Goal: Contribute content: Add original content to the website for others to see

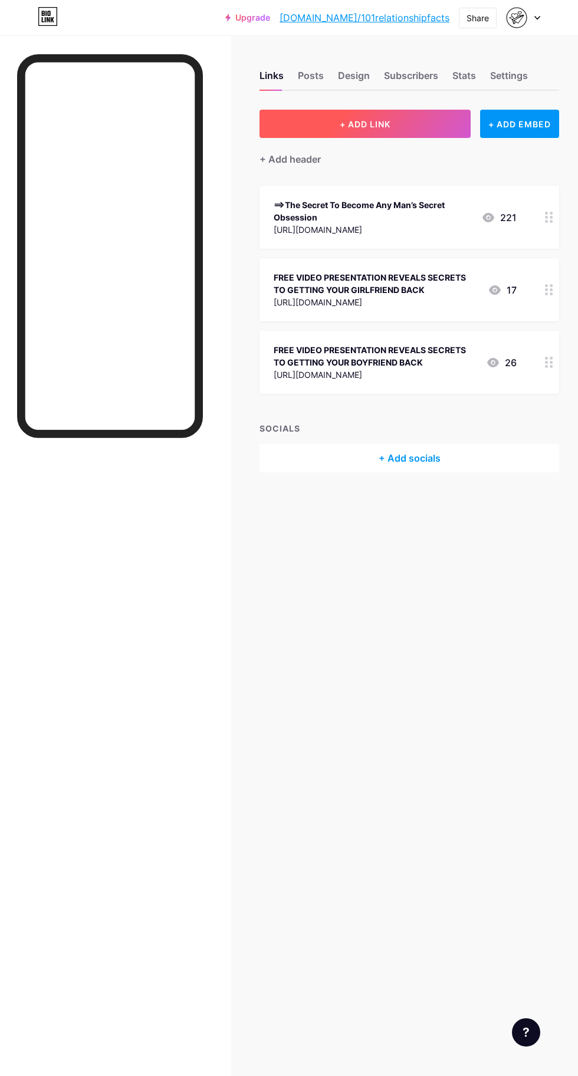
click at [398, 129] on button "+ ADD LINK" at bounding box center [364, 124] width 211 height 28
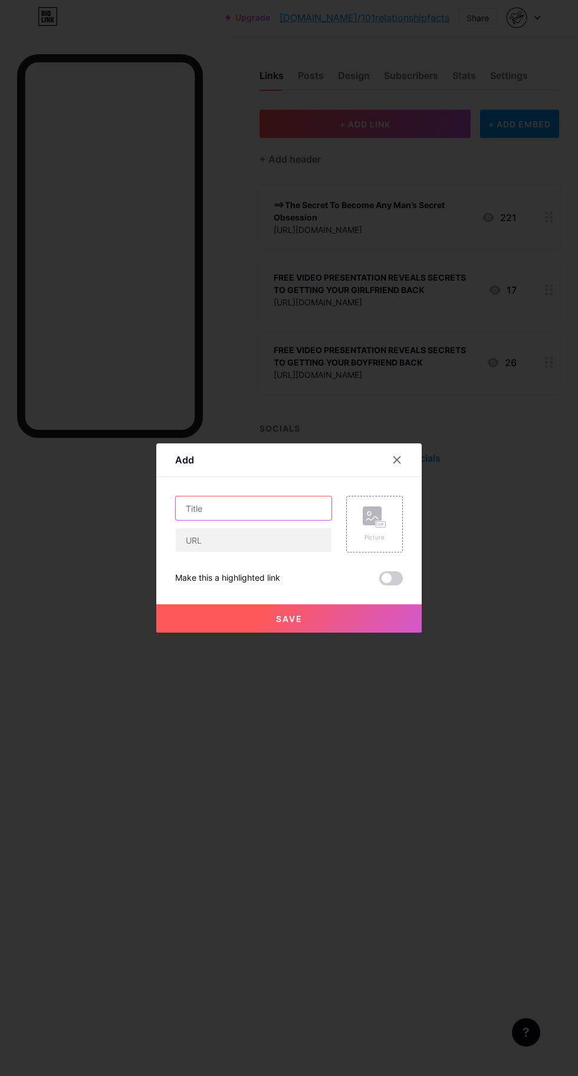
click at [271, 520] on input "text" at bounding box center [254, 508] width 156 height 24
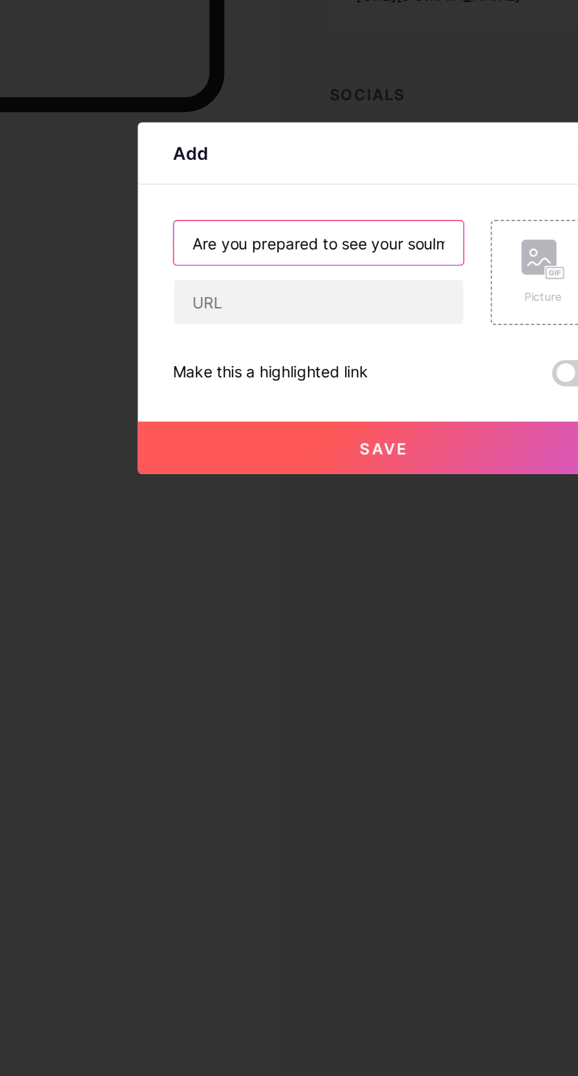
scroll to position [0, 19]
type input "Are you prepared to see your soulmate?"
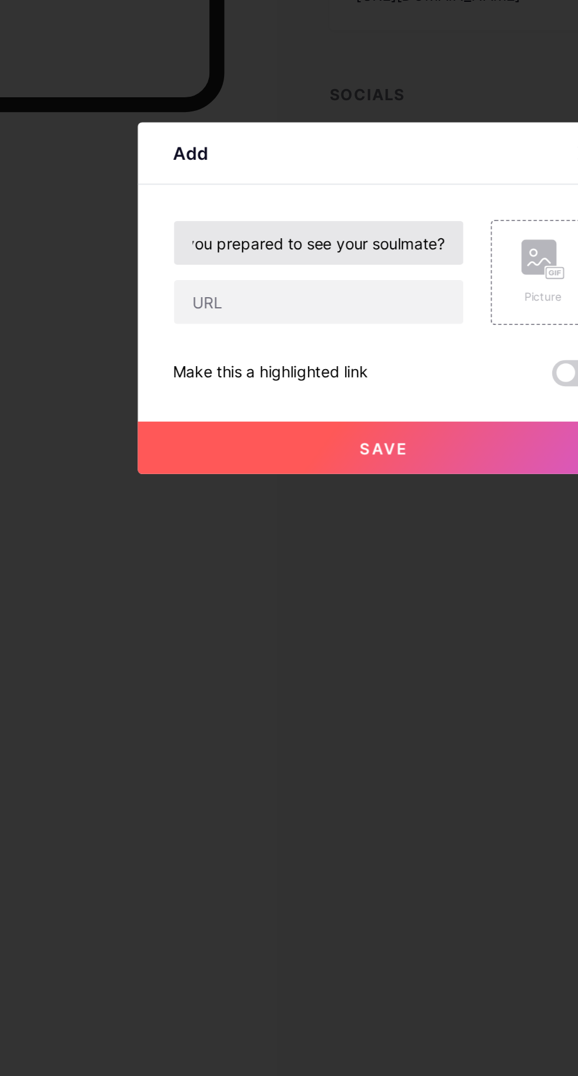
scroll to position [0, 0]
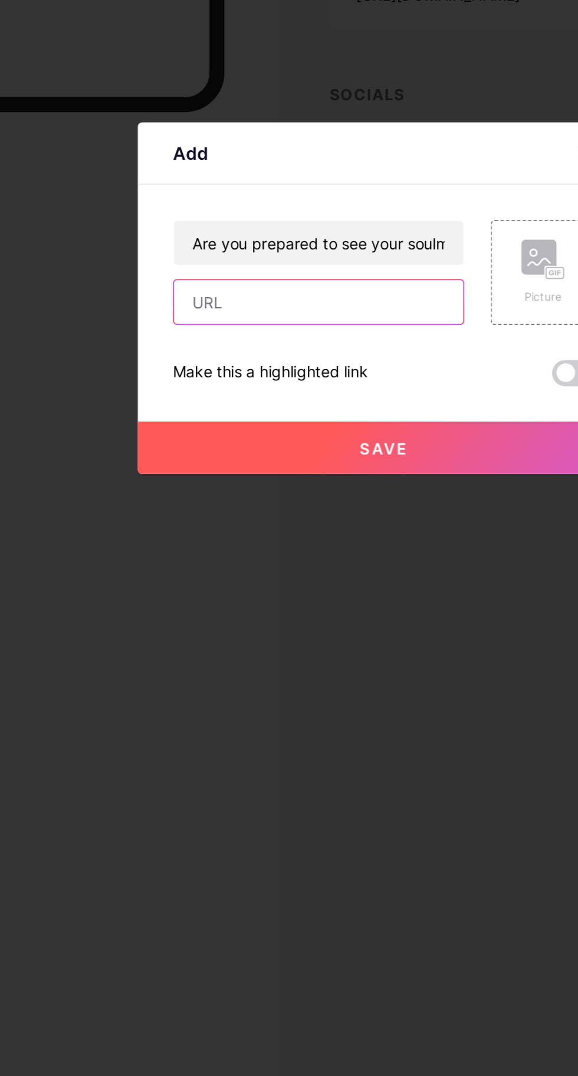
click at [280, 552] on input "text" at bounding box center [254, 540] width 156 height 24
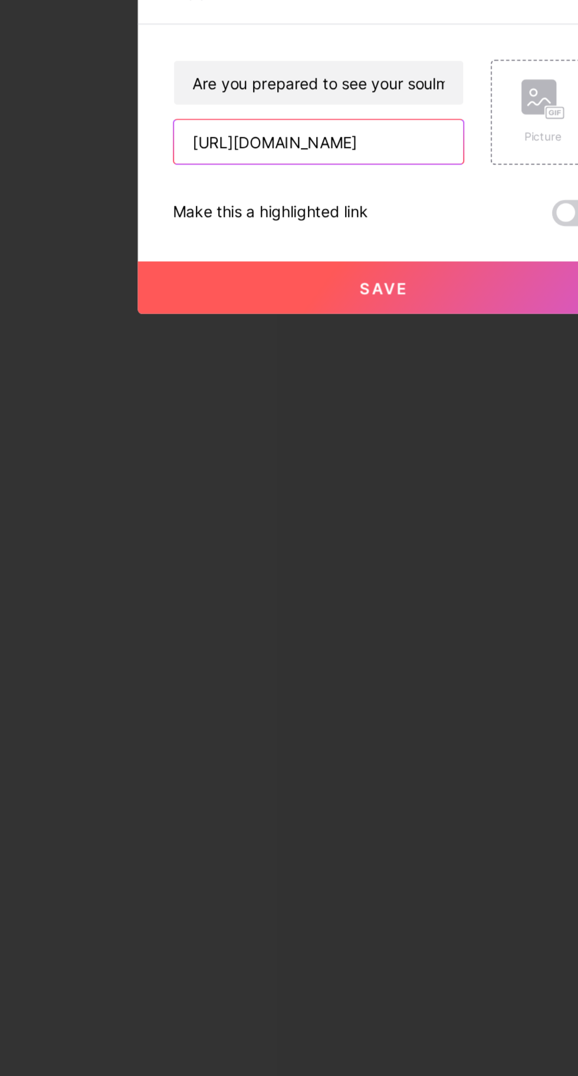
type input "[URL][DOMAIN_NAME]"
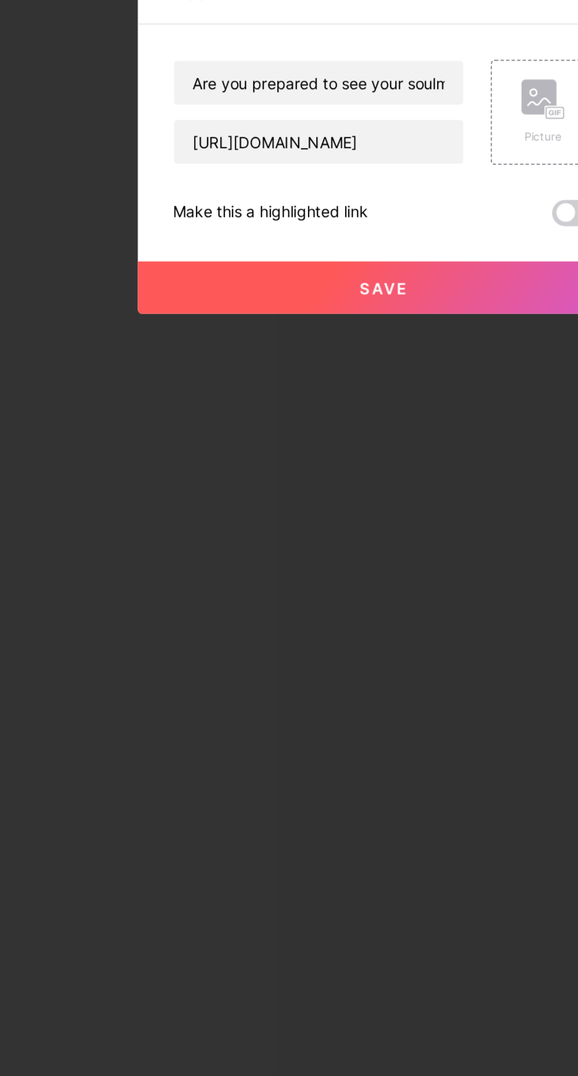
click at [281, 632] on button "Save" at bounding box center [288, 618] width 265 height 28
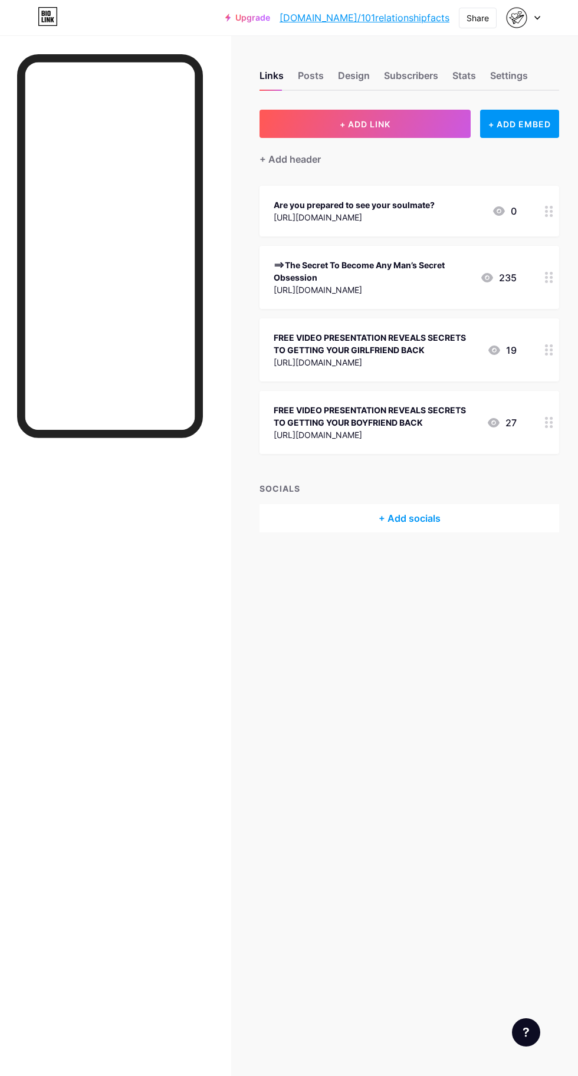
scroll to position [33, 0]
click at [536, 186] on div "Are you prepared to see your soulmate? [URL][DOMAIN_NAME] 0" at bounding box center [408, 211] width 299 height 51
click at [502, 338] on div at bounding box center [289, 538] width 578 height 1076
